Goal: Task Accomplishment & Management: Complete application form

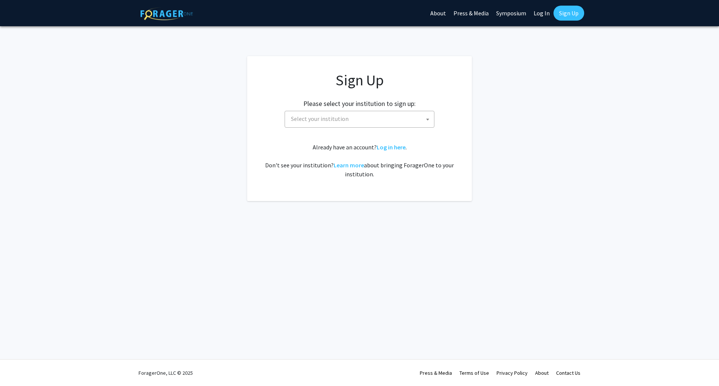
click at [347, 126] on span "Select your institution" at bounding box center [361, 118] width 146 height 15
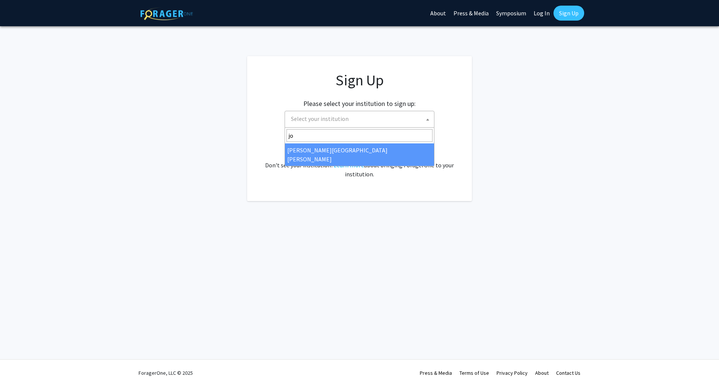
type input "j"
type input "emory"
select select "12"
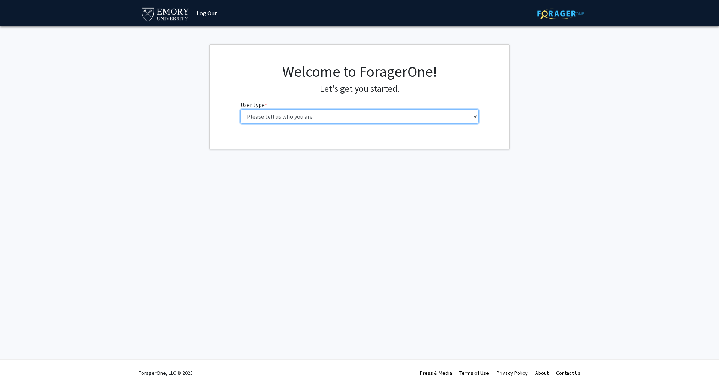
click at [343, 115] on select "Please tell us who you are Undergraduate Student Master's Student Doctoral Cand…" at bounding box center [360, 116] width 239 height 14
select select "2: masters"
click at [241, 109] on select "Please tell us who you are Undergraduate Student Master's Student Doctoral Cand…" at bounding box center [360, 116] width 239 height 14
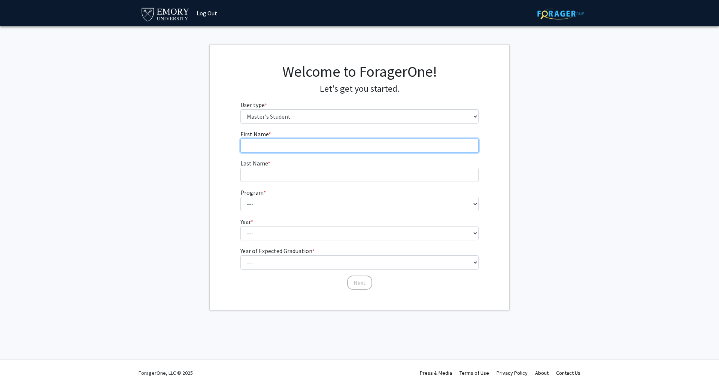
click at [344, 147] on input "First Name * required" at bounding box center [360, 146] width 239 height 14
type input "Moshen"
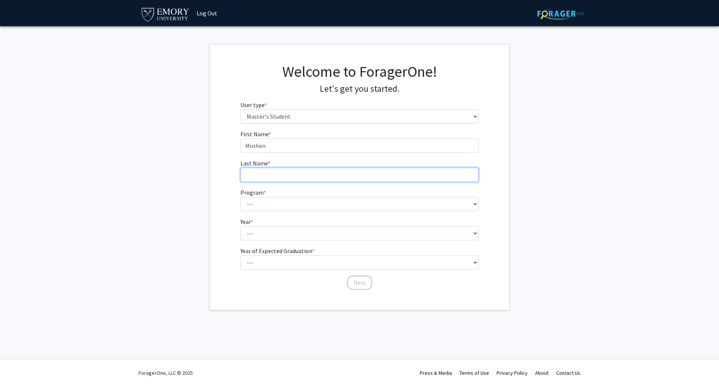
type input "Hu"
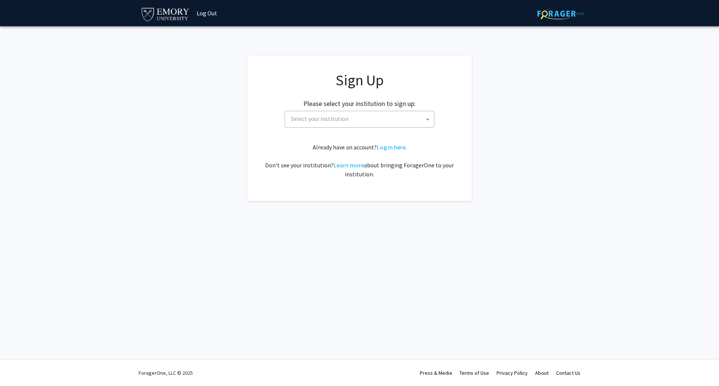
click at [361, 122] on span "Select your institution" at bounding box center [361, 118] width 146 height 15
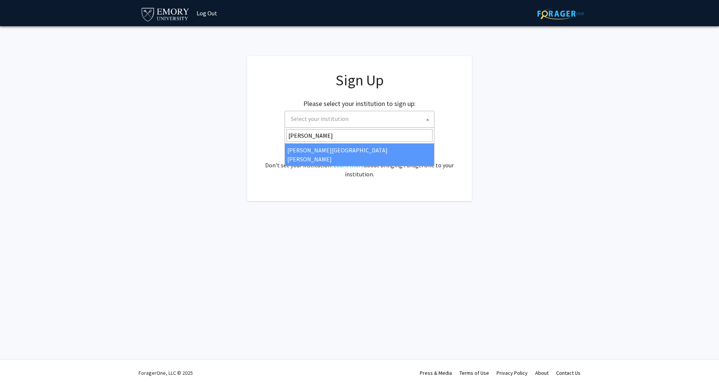
type input "johns"
select select "1"
